Goal: Transaction & Acquisition: Book appointment/travel/reservation

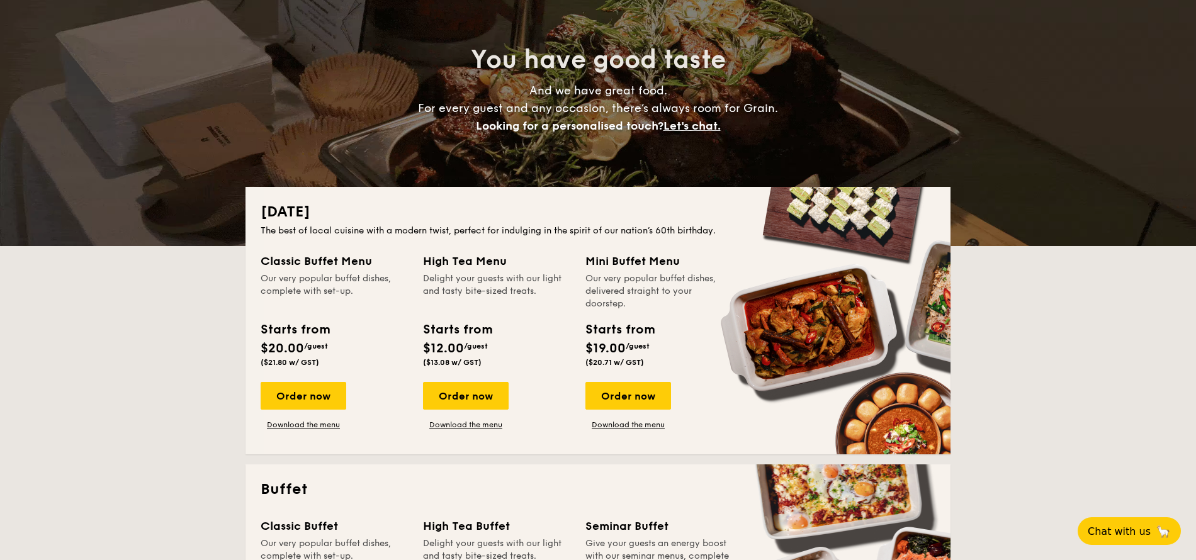
scroll to position [227, 0]
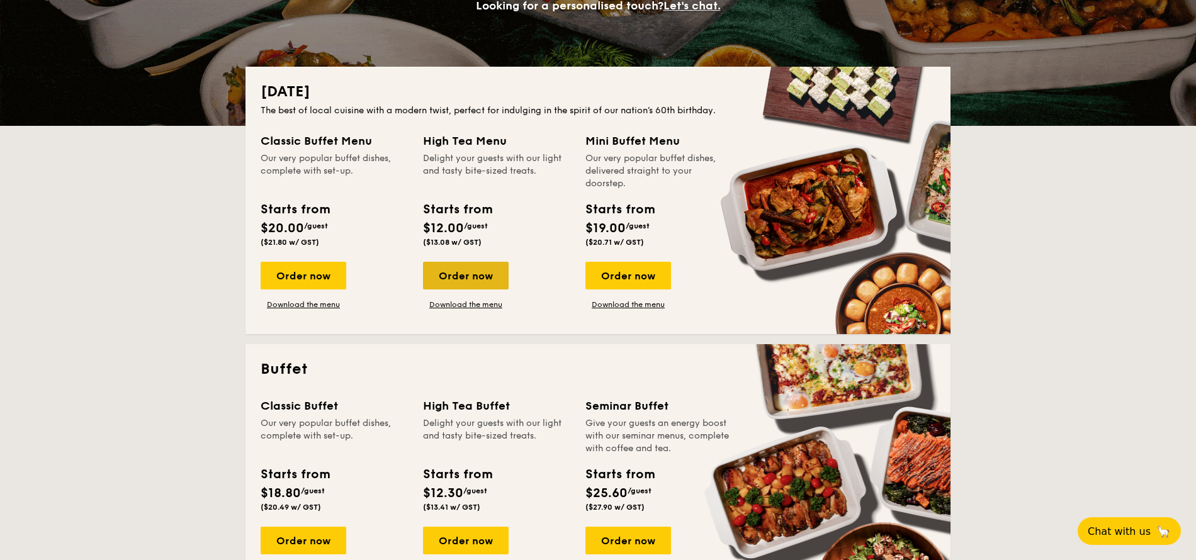
click at [490, 278] on div "Order now" at bounding box center [466, 276] width 86 height 28
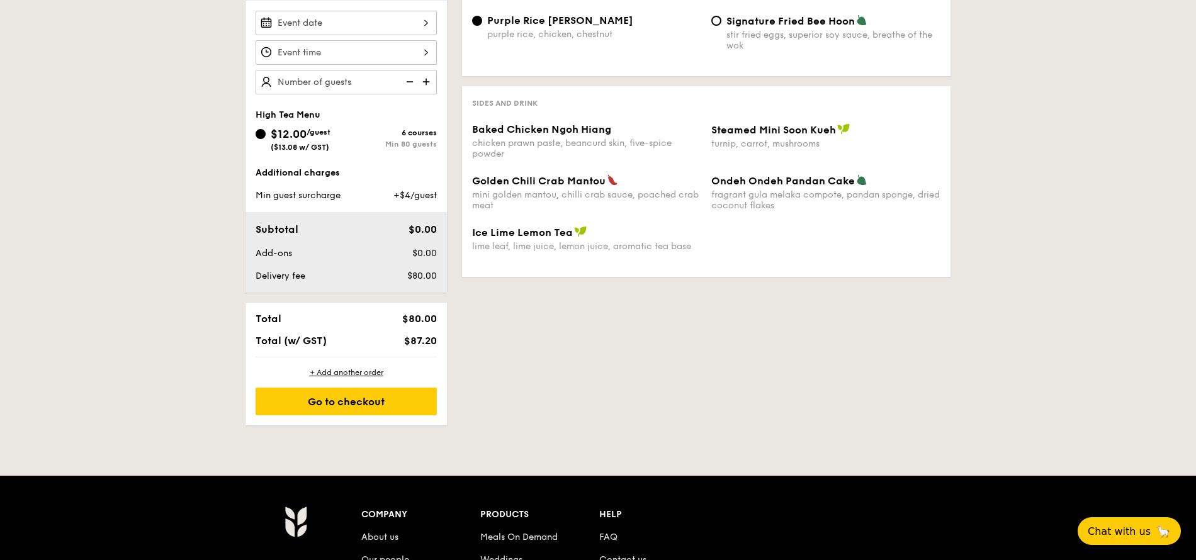
scroll to position [302, 0]
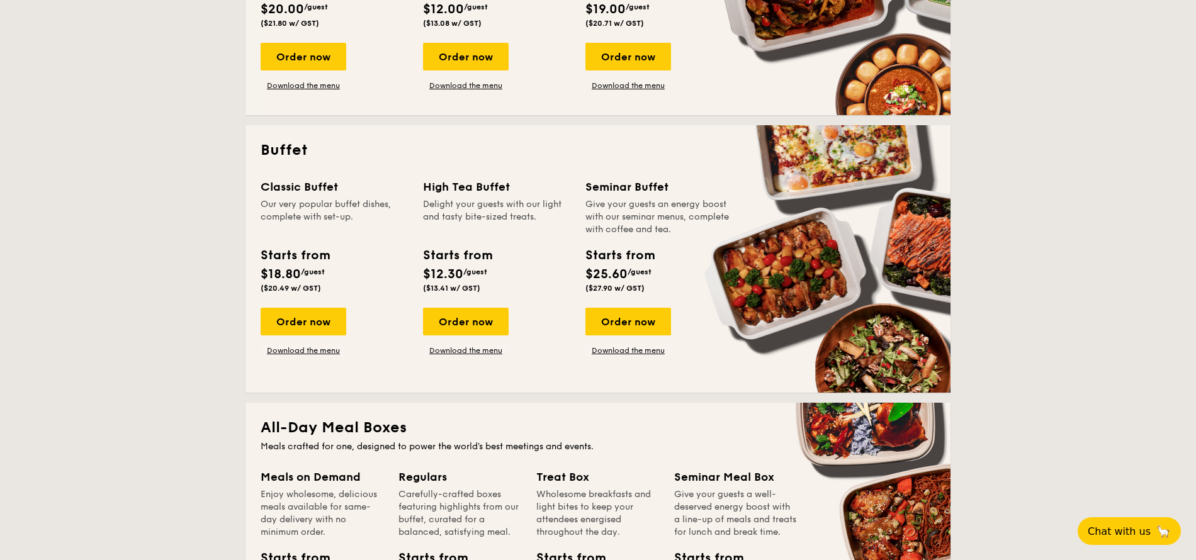
scroll to position [453, 0]
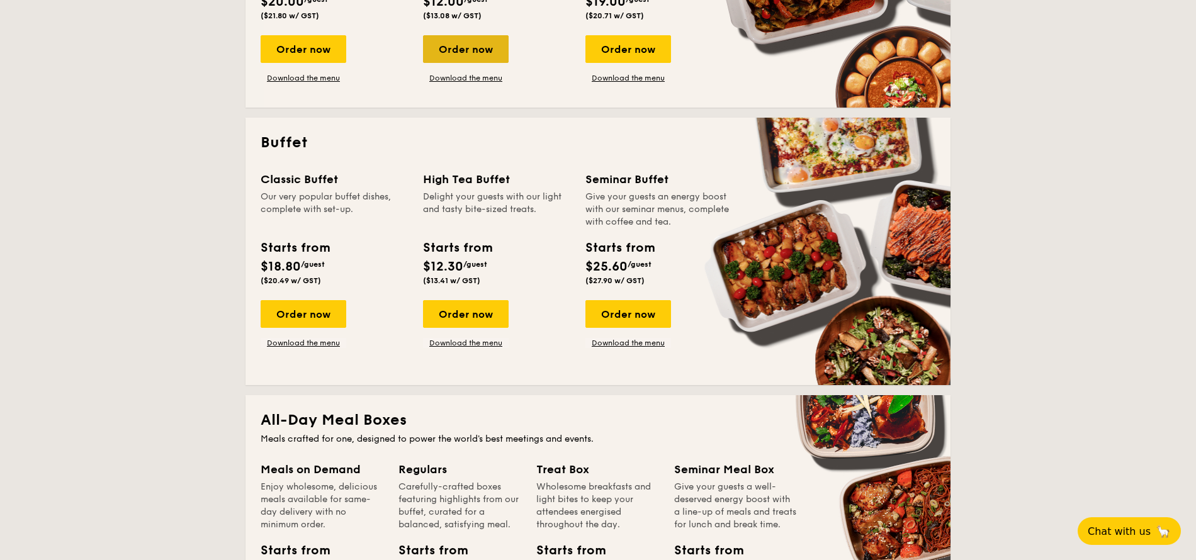
click at [468, 45] on div "Order now" at bounding box center [466, 49] width 86 height 28
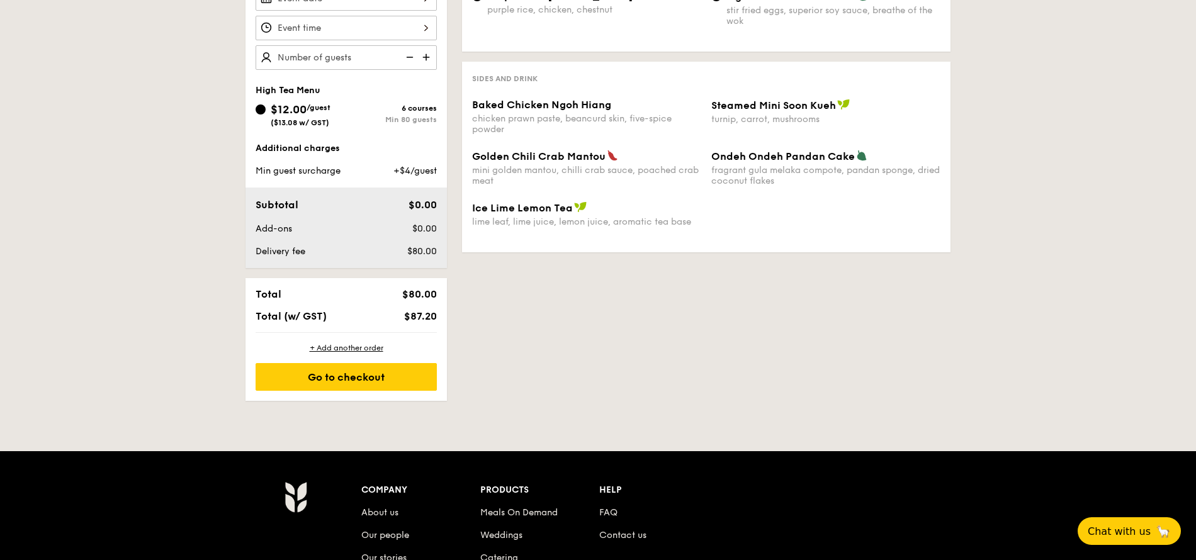
scroll to position [378, 0]
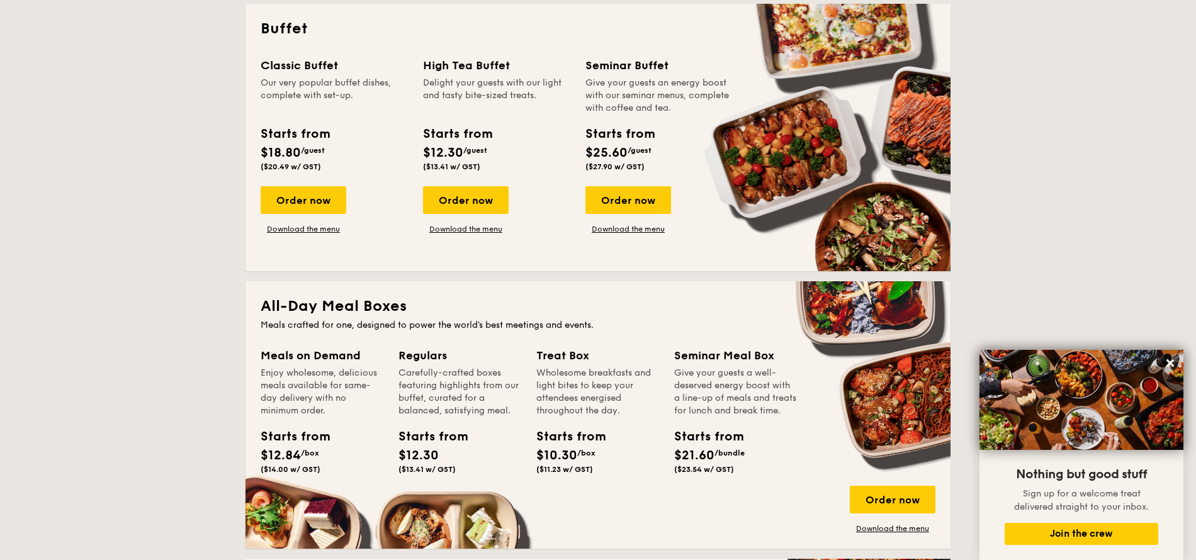
scroll to position [545, 0]
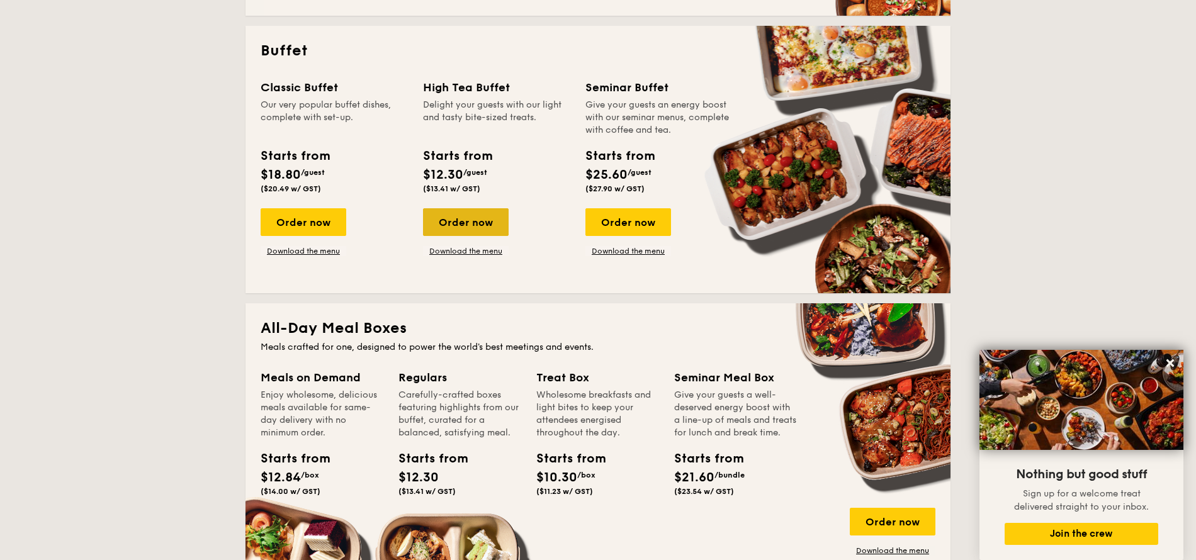
click at [465, 229] on div "Order now" at bounding box center [466, 222] width 86 height 28
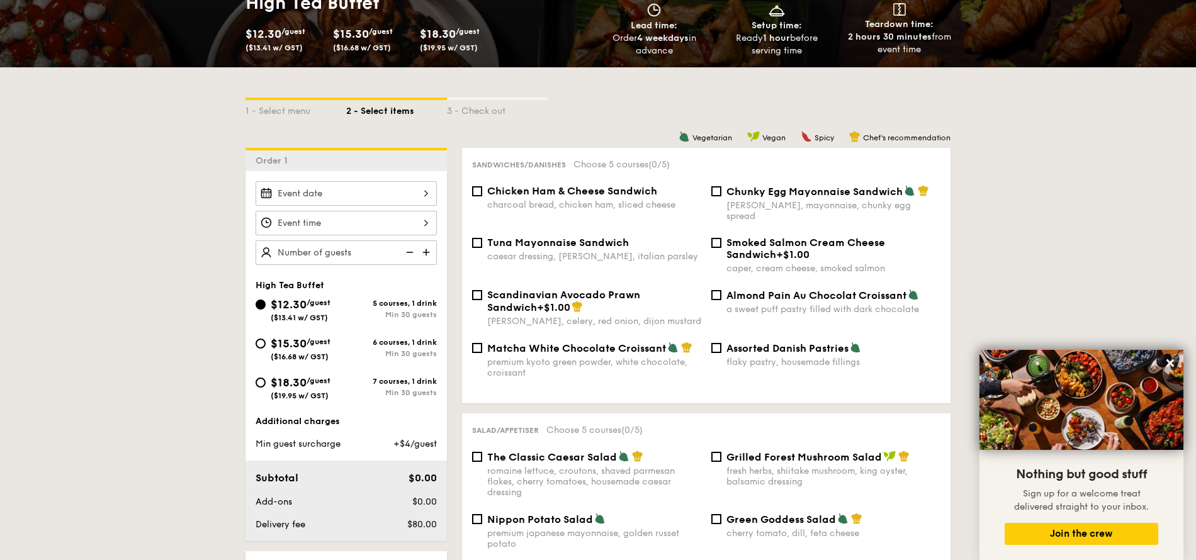
scroll to position [227, 0]
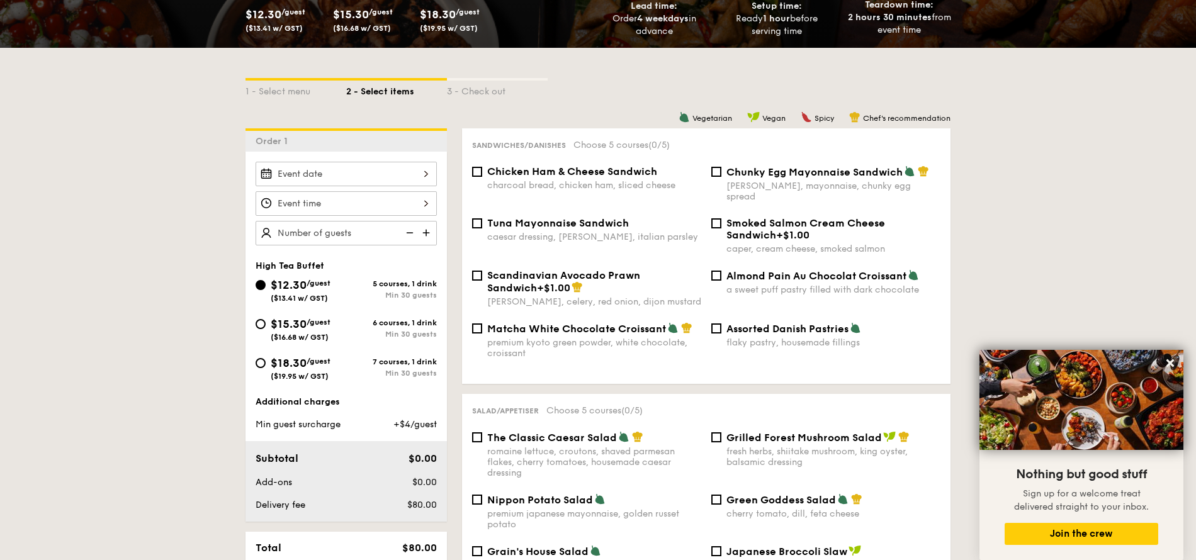
click at [300, 325] on span "$15.30" at bounding box center [289, 324] width 36 height 14
click at [266, 325] on input "$15.30 /guest ($16.68 w/ GST) 6 courses, 1 drink Min 30 guests" at bounding box center [261, 324] width 10 height 10
radio input "true"
click at [357, 171] on div at bounding box center [346, 174] width 181 height 25
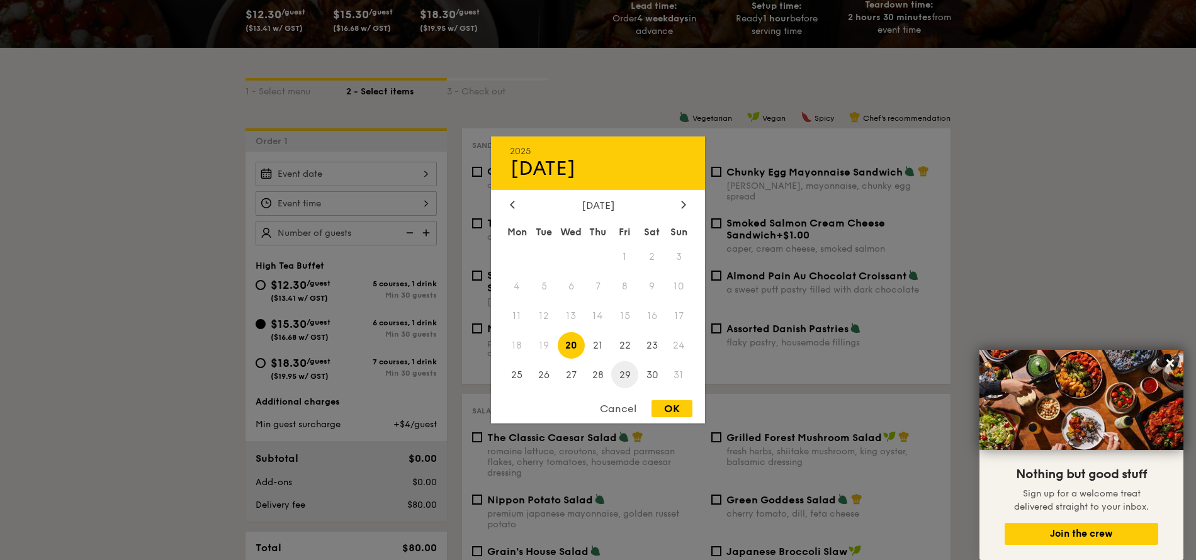
click at [628, 379] on span "29" at bounding box center [624, 374] width 27 height 27
drag, startPoint x: 678, startPoint y: 413, endPoint x: 410, endPoint y: 373, distance: 271.1
click at [677, 413] on div "OK" at bounding box center [672, 408] width 41 height 17
type input "[DATE]"
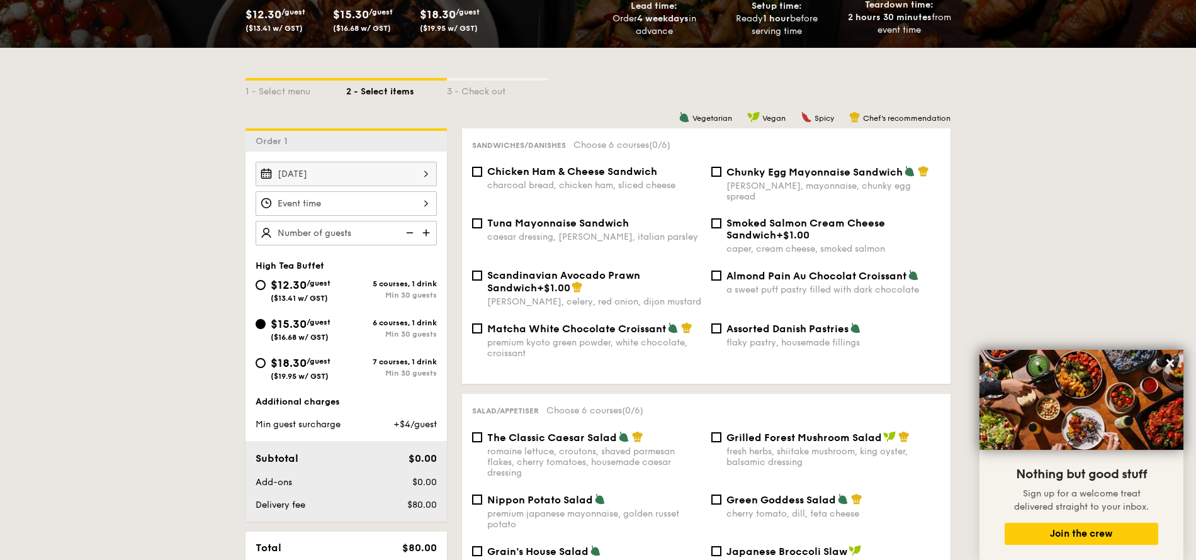
click at [363, 201] on div at bounding box center [346, 203] width 181 height 25
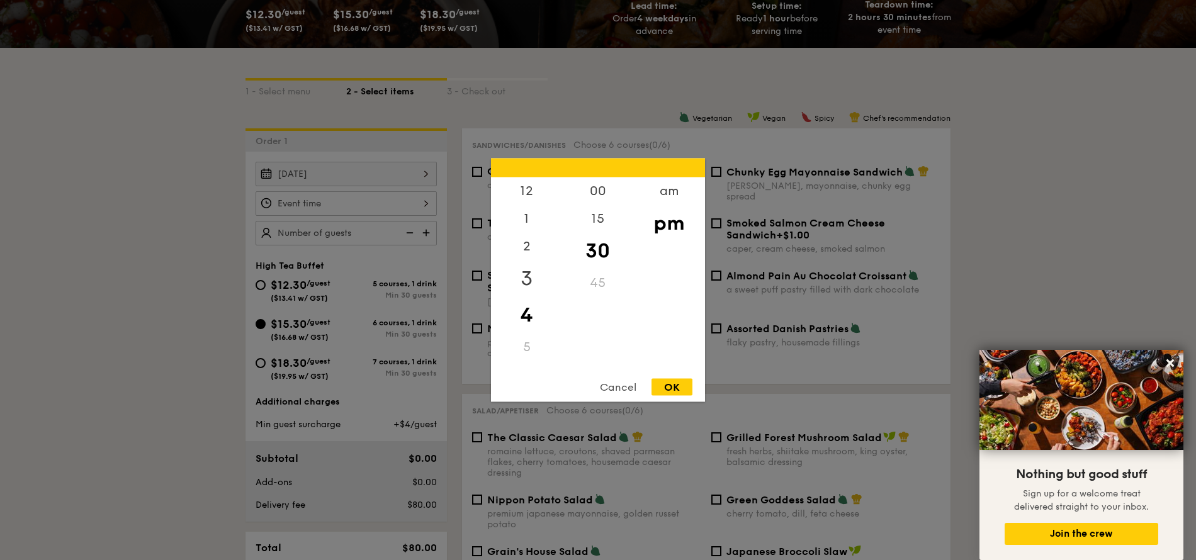
click at [529, 277] on div "3" at bounding box center [526, 279] width 71 height 37
click at [588, 252] on div "30" at bounding box center [597, 251] width 71 height 37
click at [664, 228] on div "pm" at bounding box center [668, 223] width 71 height 37
click at [680, 394] on div "OK" at bounding box center [672, 387] width 41 height 17
type input "3:30PM"
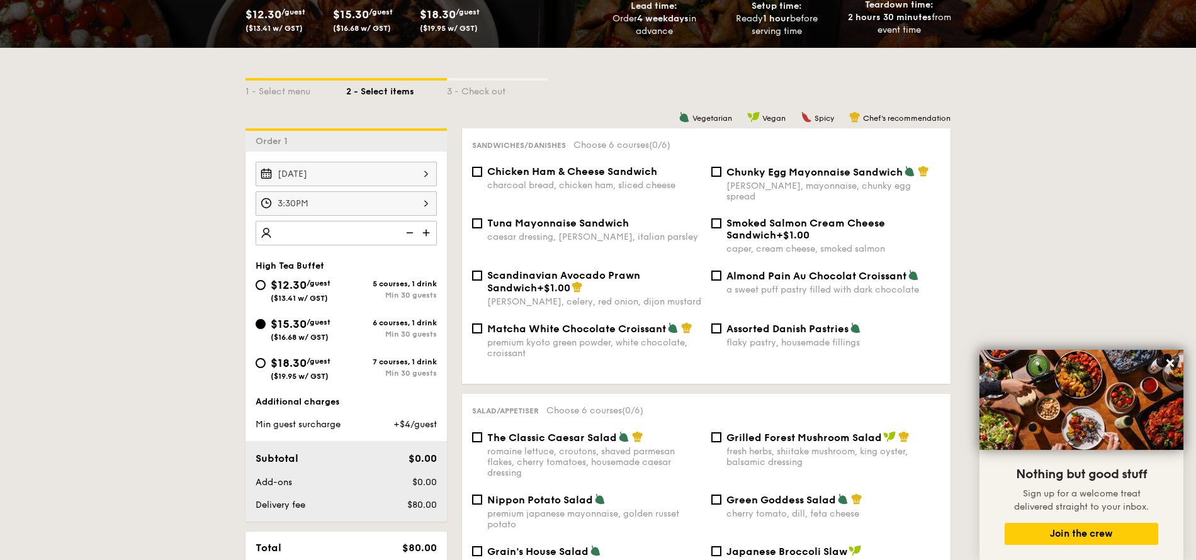
click at [425, 234] on img at bounding box center [427, 233] width 19 height 24
click at [429, 234] on img at bounding box center [427, 233] width 19 height 24
click at [427, 234] on img at bounding box center [427, 233] width 19 height 24
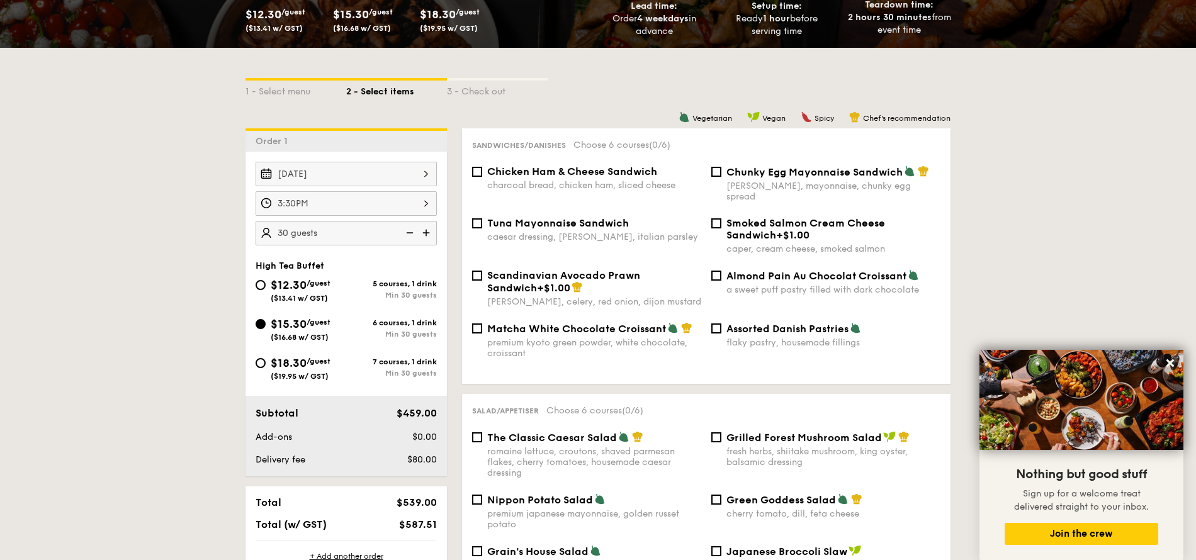
click at [427, 234] on img at bounding box center [427, 233] width 19 height 24
click at [426, 236] on img at bounding box center [427, 233] width 19 height 24
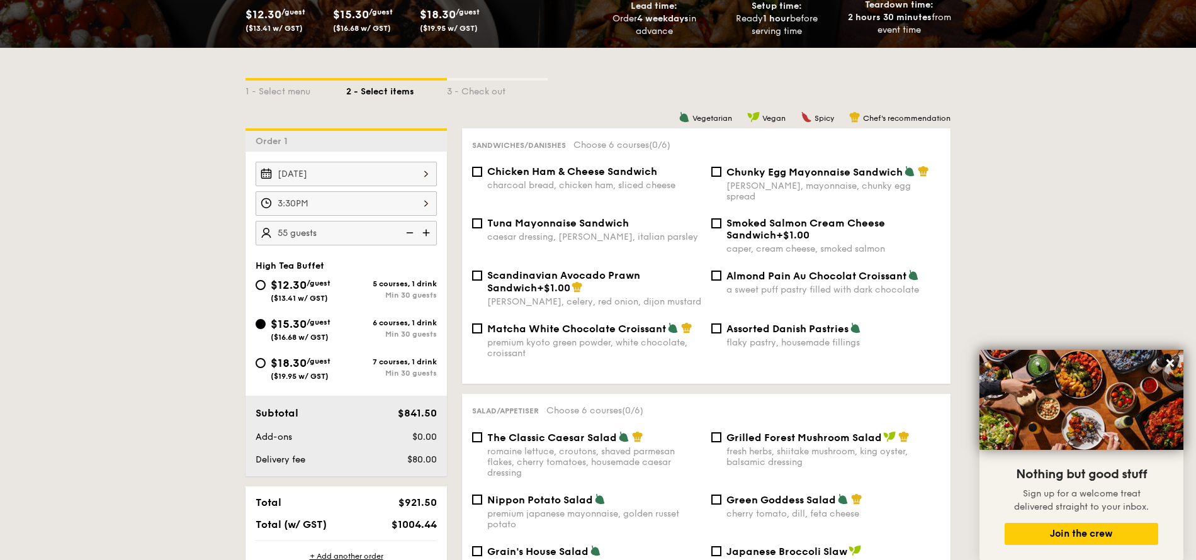
click at [426, 236] on img at bounding box center [427, 233] width 19 height 24
type input "60 guests"
click at [594, 174] on span "Chicken Ham & Cheese Sandwich" at bounding box center [572, 172] width 170 height 12
click at [482, 174] on input "Chicken Ham & Cheese Sandwich charcoal bread, chicken ham, sliced cheese" at bounding box center [477, 172] width 10 height 10
checkbox input "true"
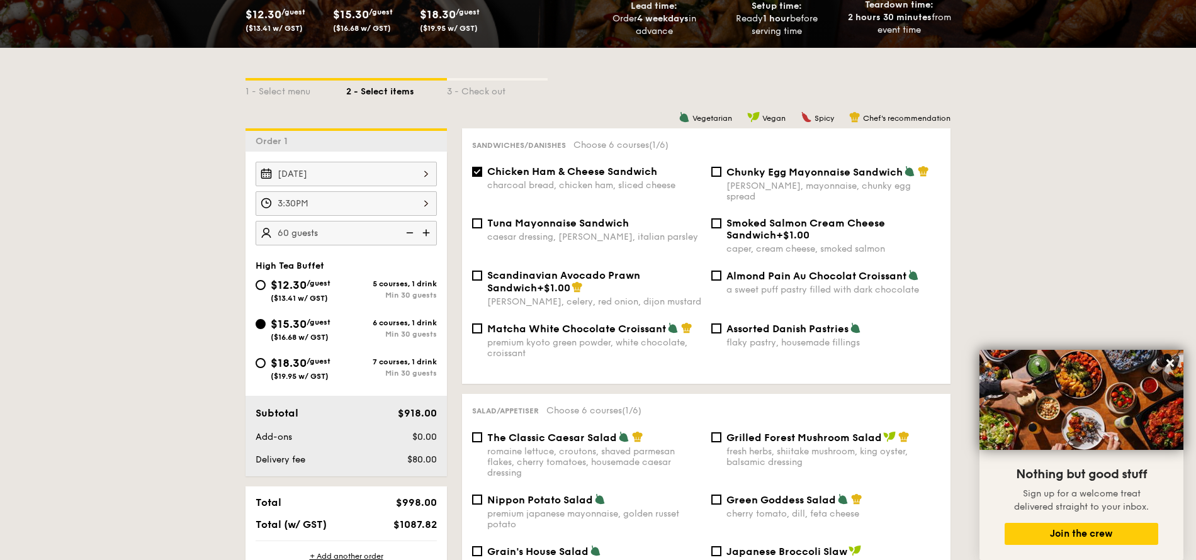
click at [762, 176] on span "Chunky Egg Mayonnaise Sandwich" at bounding box center [814, 172] width 176 height 12
click at [721, 176] on input "Chunky Egg Mayonnaise Sandwich dijon mustard, mayonnaise, chunky egg spread" at bounding box center [716, 172] width 10 height 10
checkbox input "true"
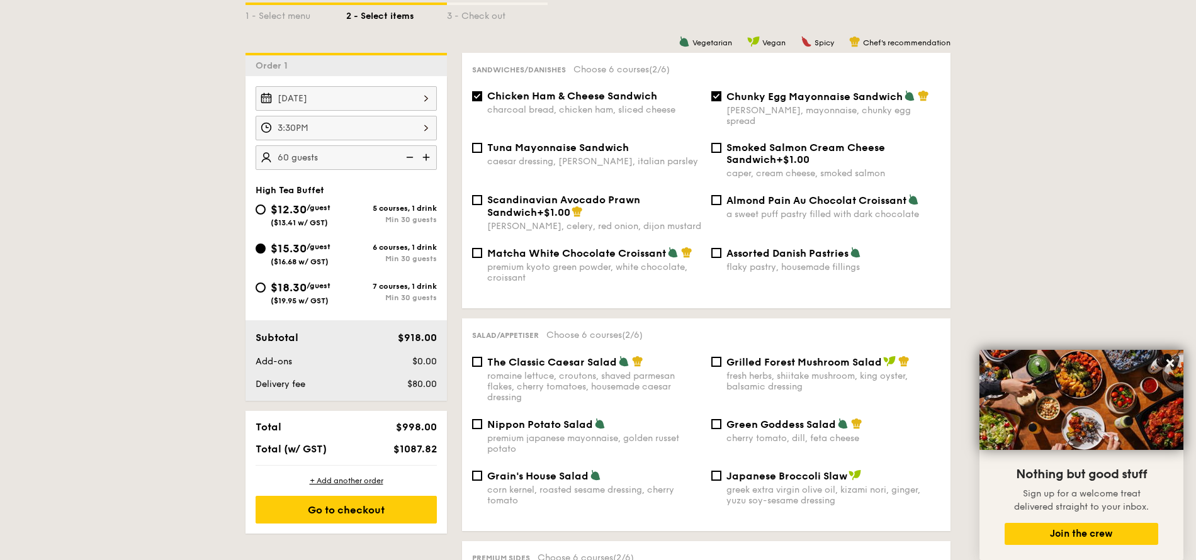
click at [782, 196] on div "Almond Pain Au Chocolat Croissant a sweet puff pastry filled with dark chocolate" at bounding box center [833, 207] width 214 height 26
click at [721, 196] on input "Almond Pain Au Chocolat Croissant a sweet puff pastry filled with dark chocolate" at bounding box center [716, 200] width 10 height 10
checkbox input "true"
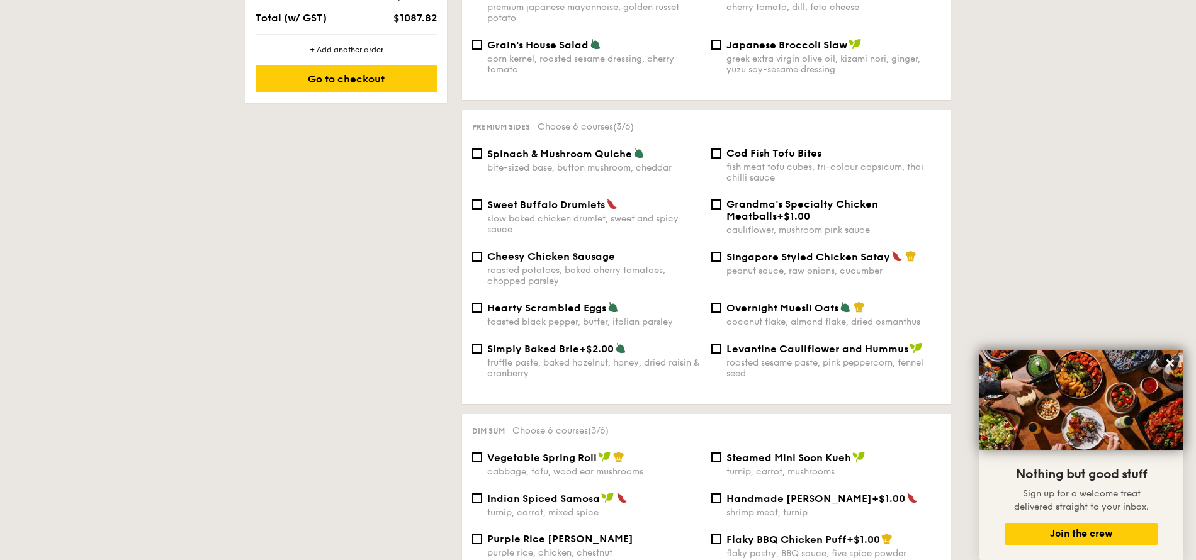
scroll to position [755, 0]
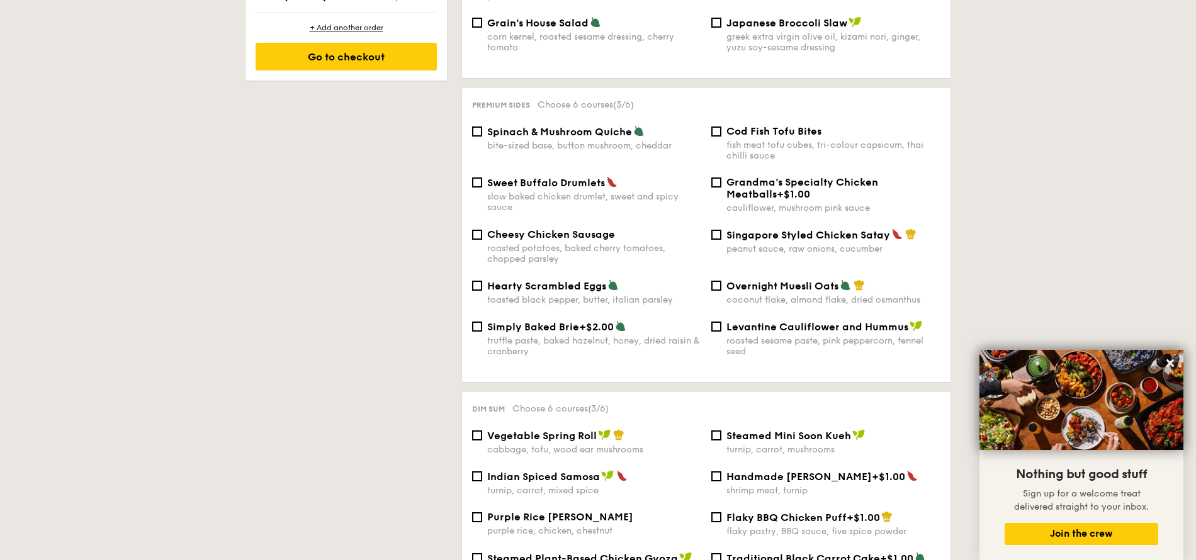
click at [786, 232] on div "Singapore Styled Chicken Satay peanut sauce, raw onions, cucumber" at bounding box center [833, 242] width 214 height 26
click at [721, 232] on input "Singapore Styled Chicken Satay peanut sauce, raw onions, cucumber" at bounding box center [716, 235] width 10 height 10
checkbox input "true"
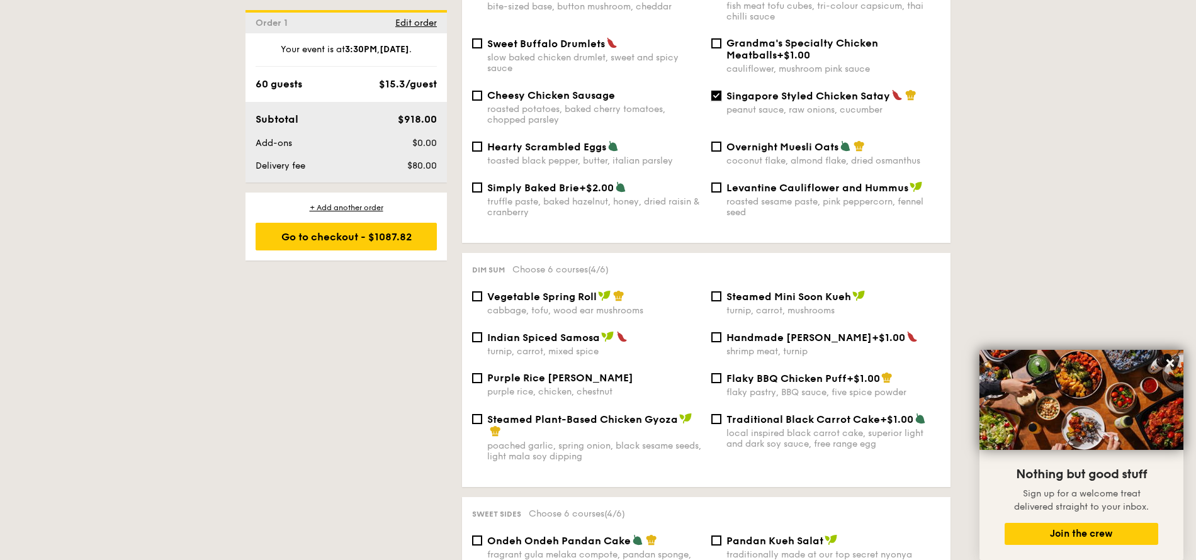
scroll to position [907, 0]
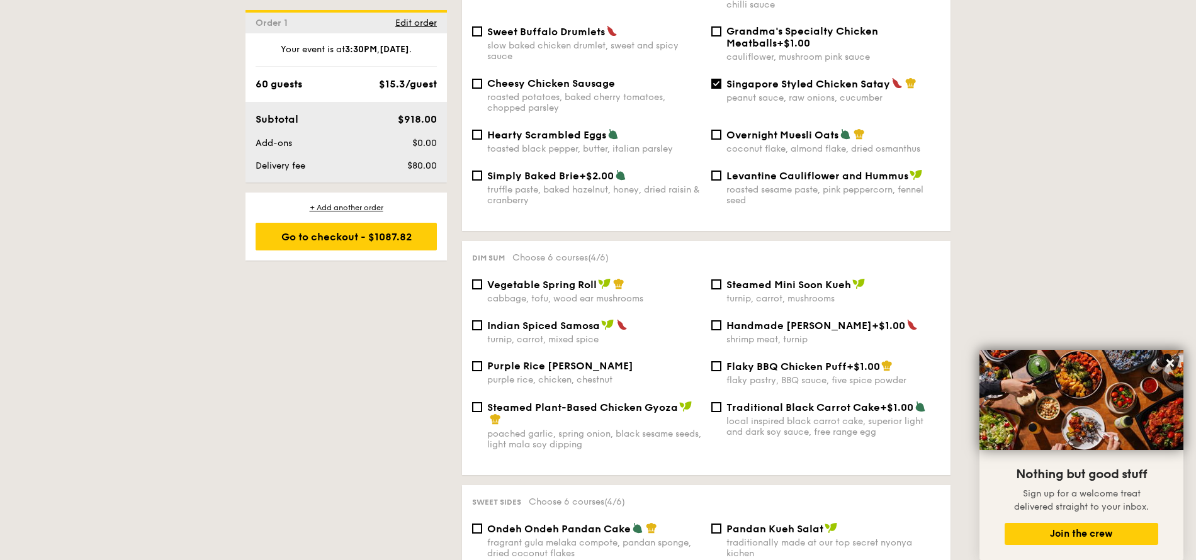
click at [563, 279] on span "Vegetable Spring Roll" at bounding box center [542, 285] width 110 height 12
click at [482, 280] on input "Vegetable Spring Roll cabbage, tofu, wood ear mushrooms" at bounding box center [477, 285] width 10 height 10
checkbox input "true"
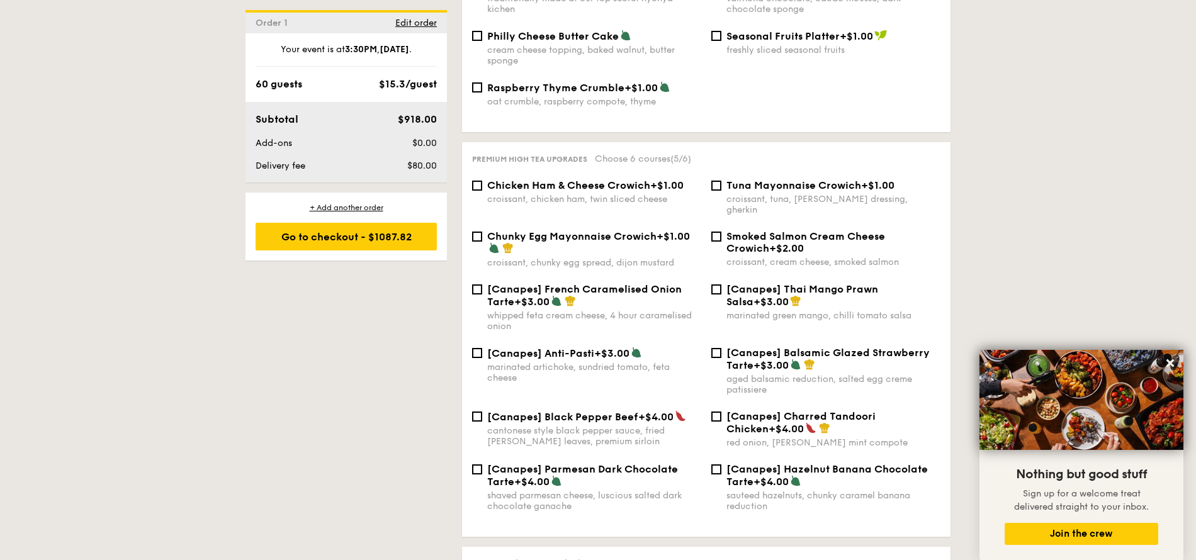
scroll to position [1586, 0]
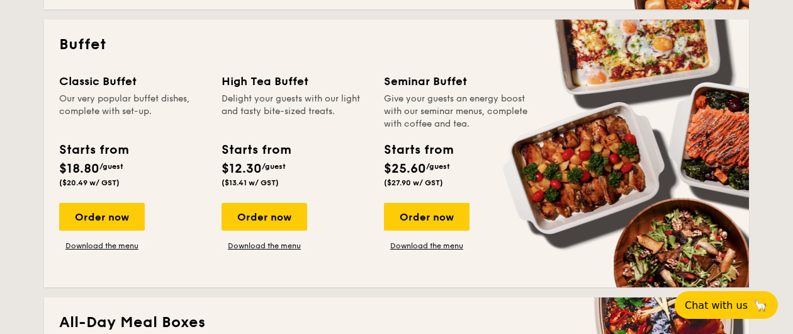
scroll to position [554, 0]
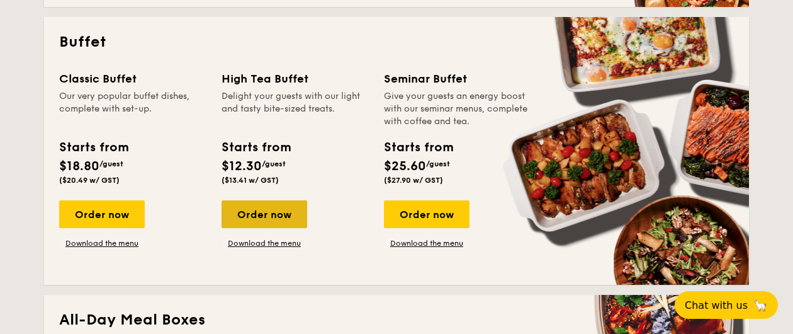
click at [273, 214] on div "Order now" at bounding box center [265, 214] width 86 height 28
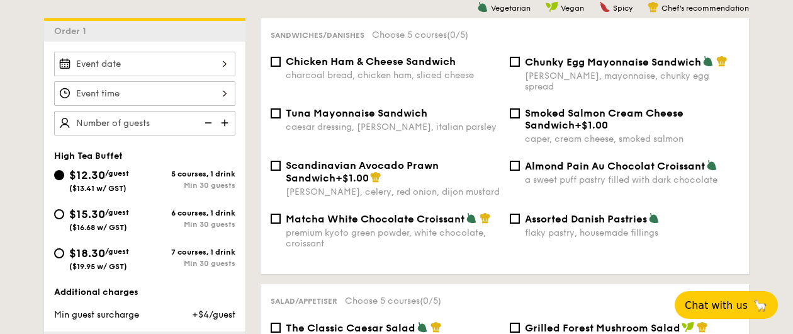
scroll to position [353, 0]
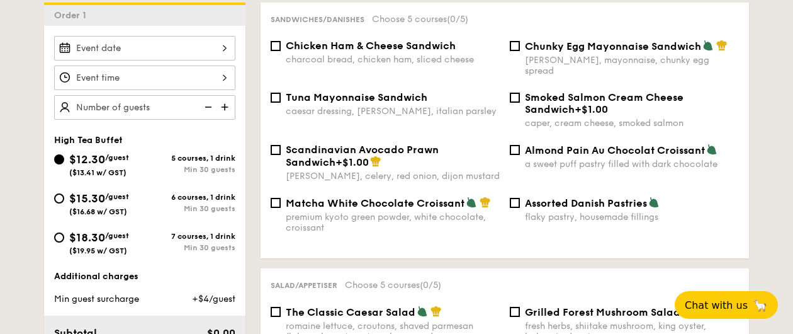
click at [87, 199] on span "$15.30" at bounding box center [87, 198] width 36 height 14
click at [64, 199] on input "$15.30 /guest ($16.68 w/ GST) 6 courses, 1 drink Min 30 guests" at bounding box center [59, 198] width 10 height 10
radio input "true"
click at [228, 106] on img at bounding box center [226, 107] width 19 height 24
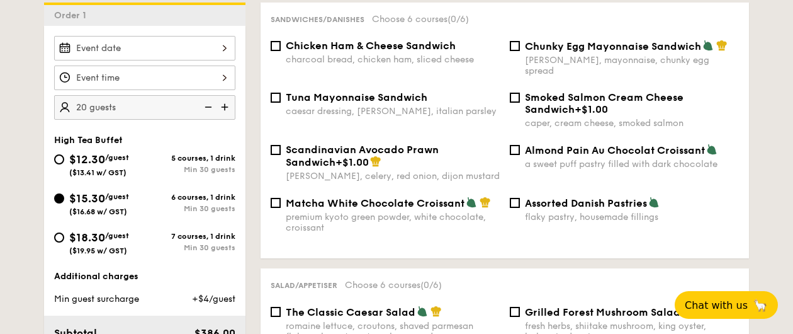
click at [228, 106] on img at bounding box center [226, 107] width 19 height 24
click at [222, 106] on img at bounding box center [226, 107] width 19 height 24
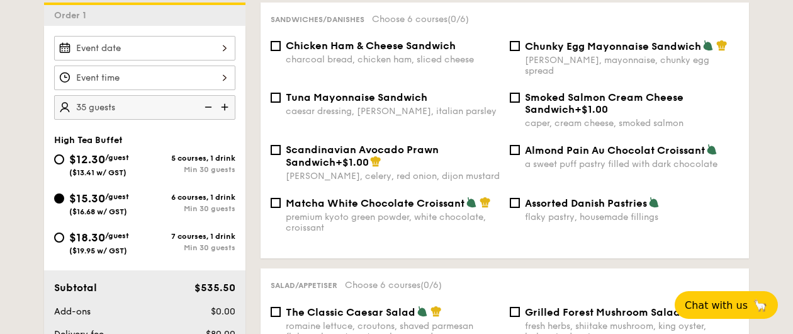
click at [222, 106] on img at bounding box center [226, 107] width 19 height 24
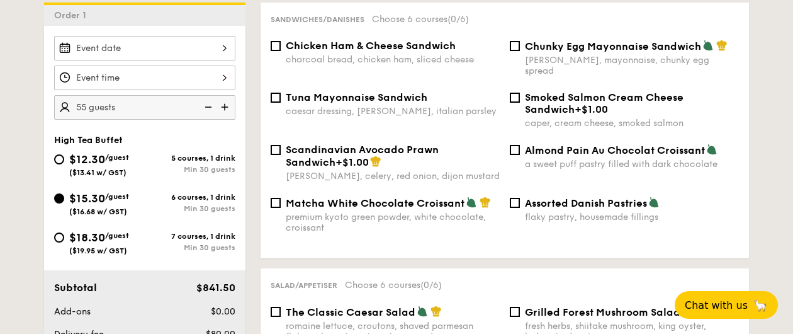
type input "60 guests"
